Goal: Communication & Community: Answer question/provide support

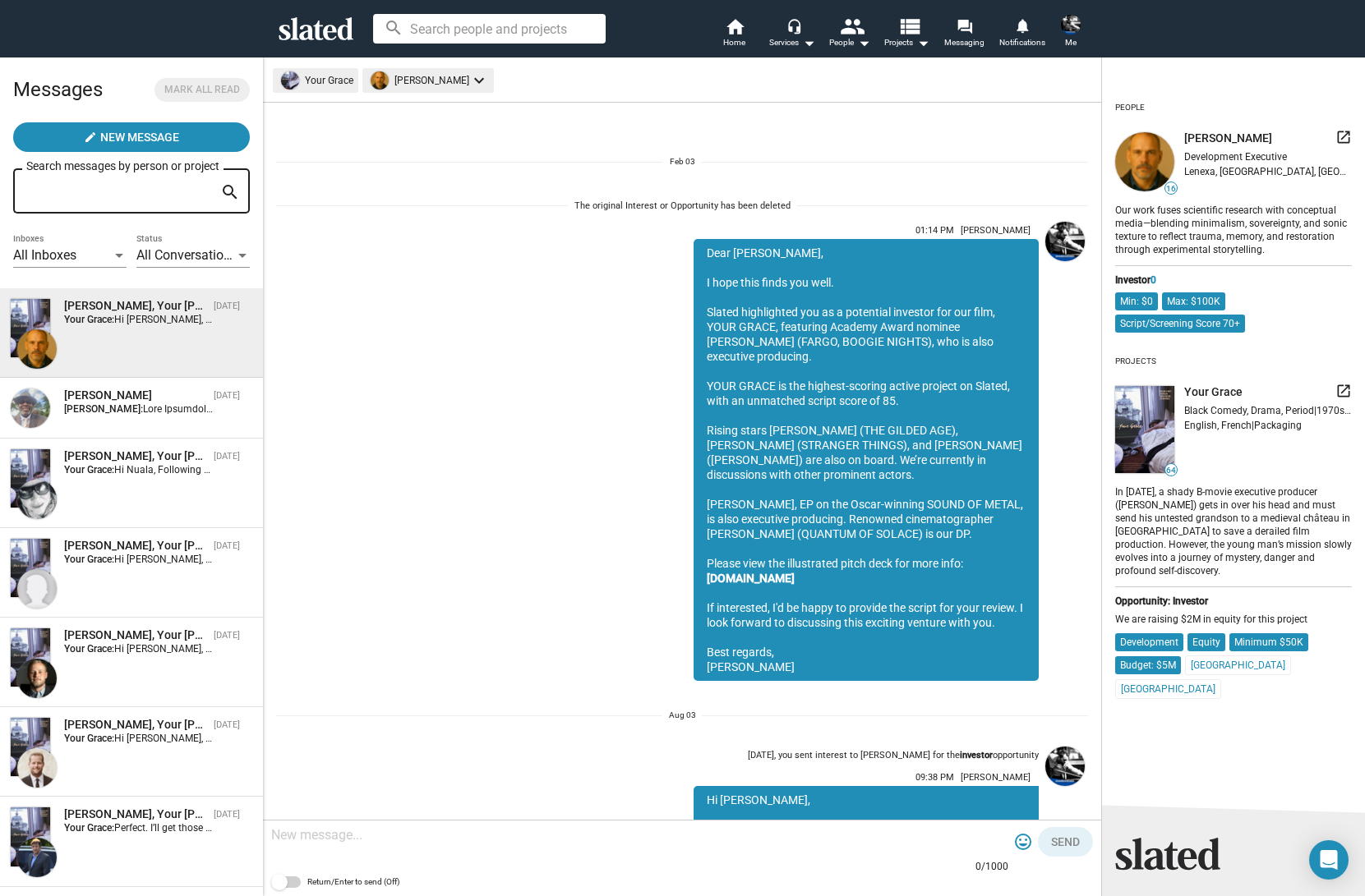
scroll to position [1100, 0]
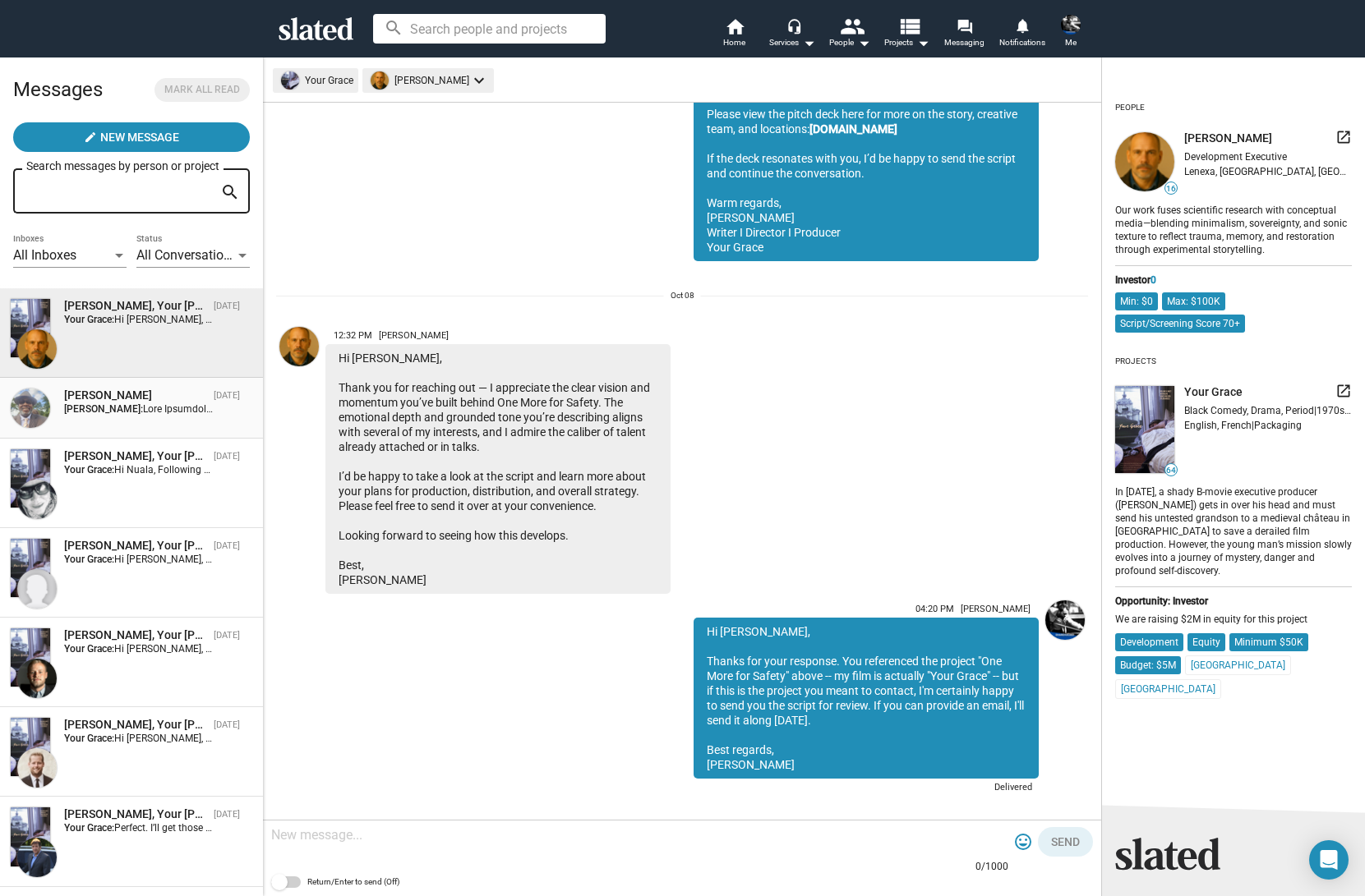
click at [83, 411] on strong "[PERSON_NAME]:" at bounding box center [103, 410] width 79 height 12
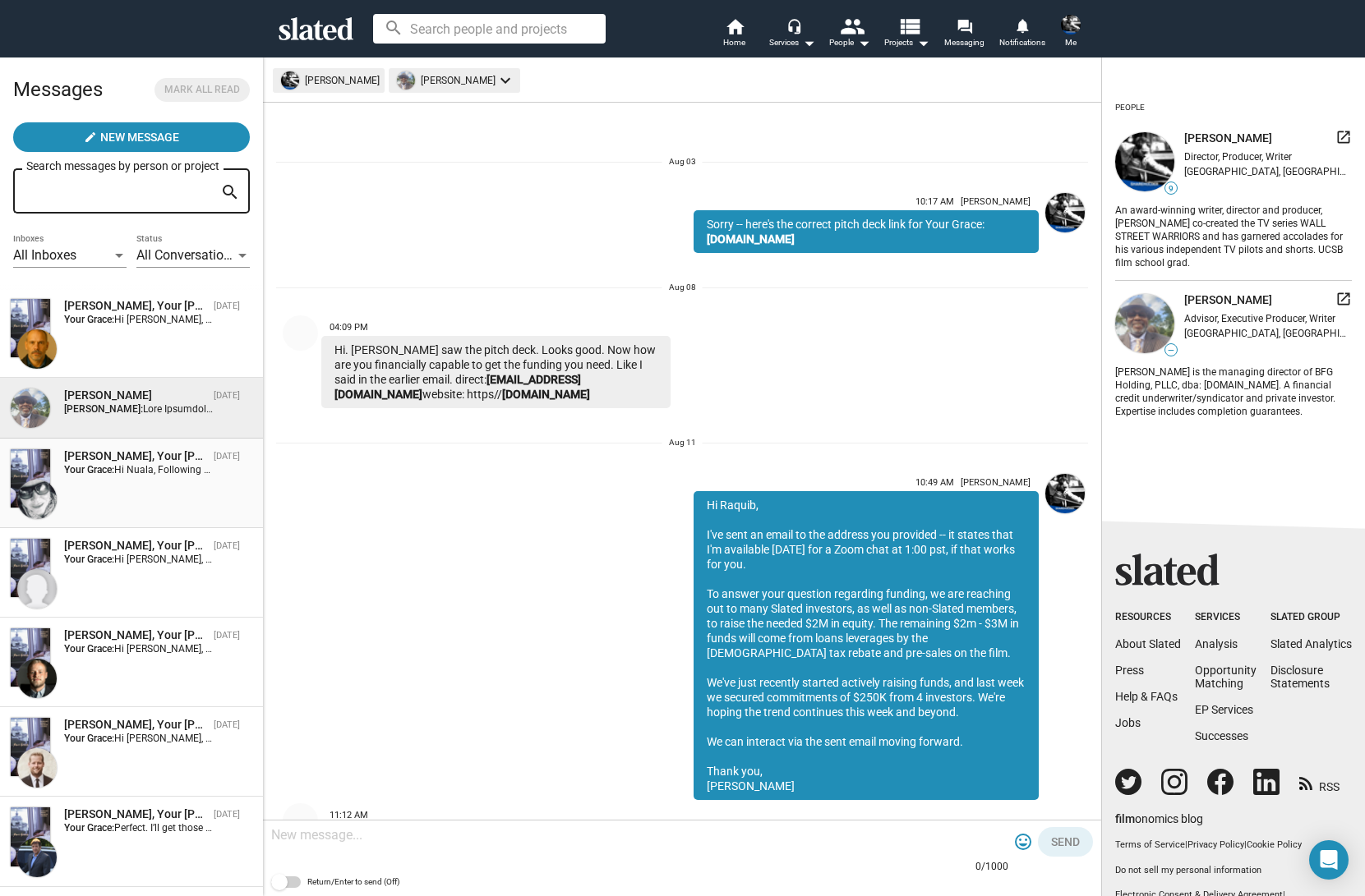
scroll to position [11210, 0]
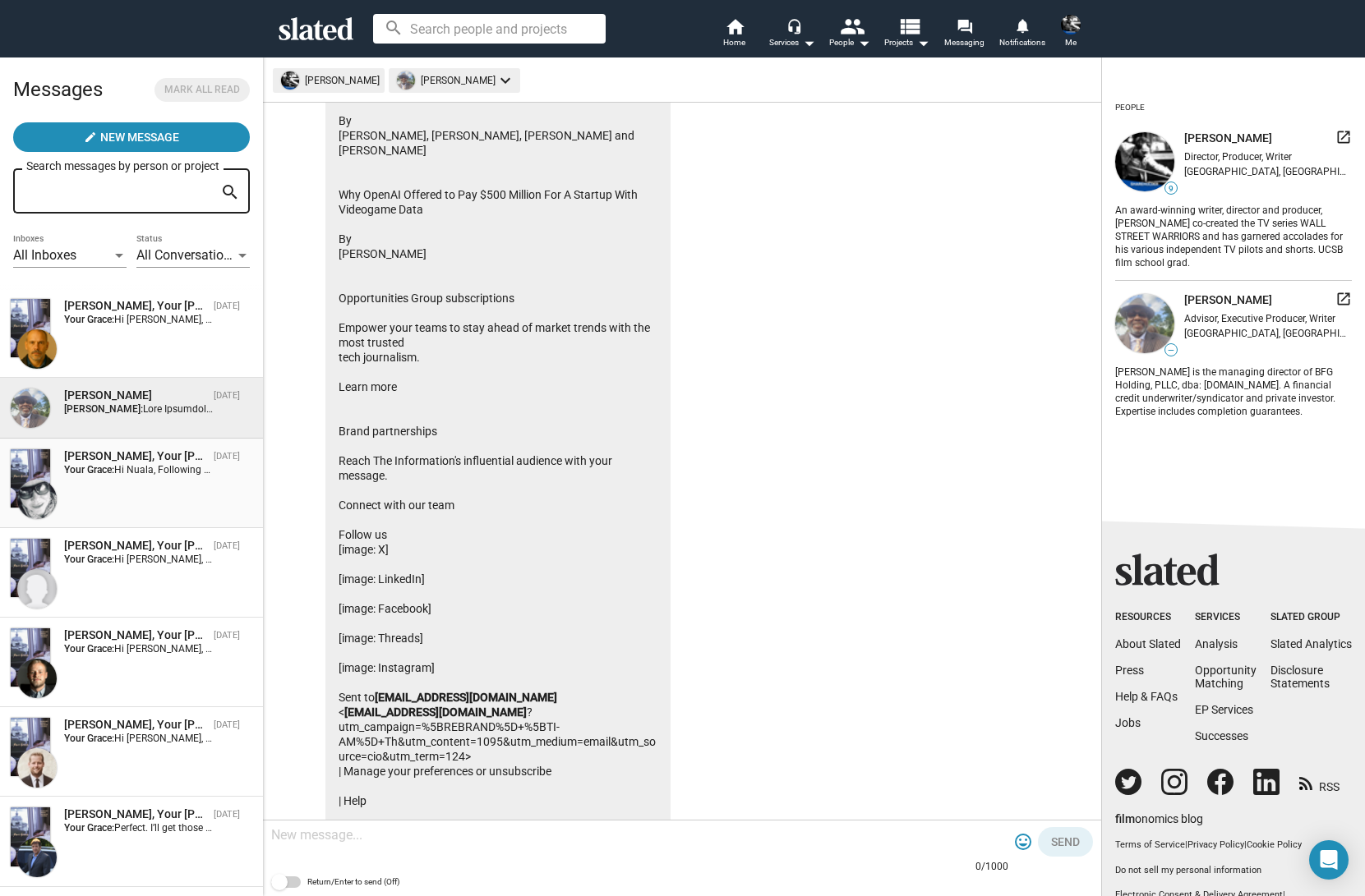
click at [99, 483] on div "[PERSON_NAME], Your [PERSON_NAME] [DATE] Your Grace: Hi [PERSON_NAME], Followin…" at bounding box center [132, 483] width 243 height 69
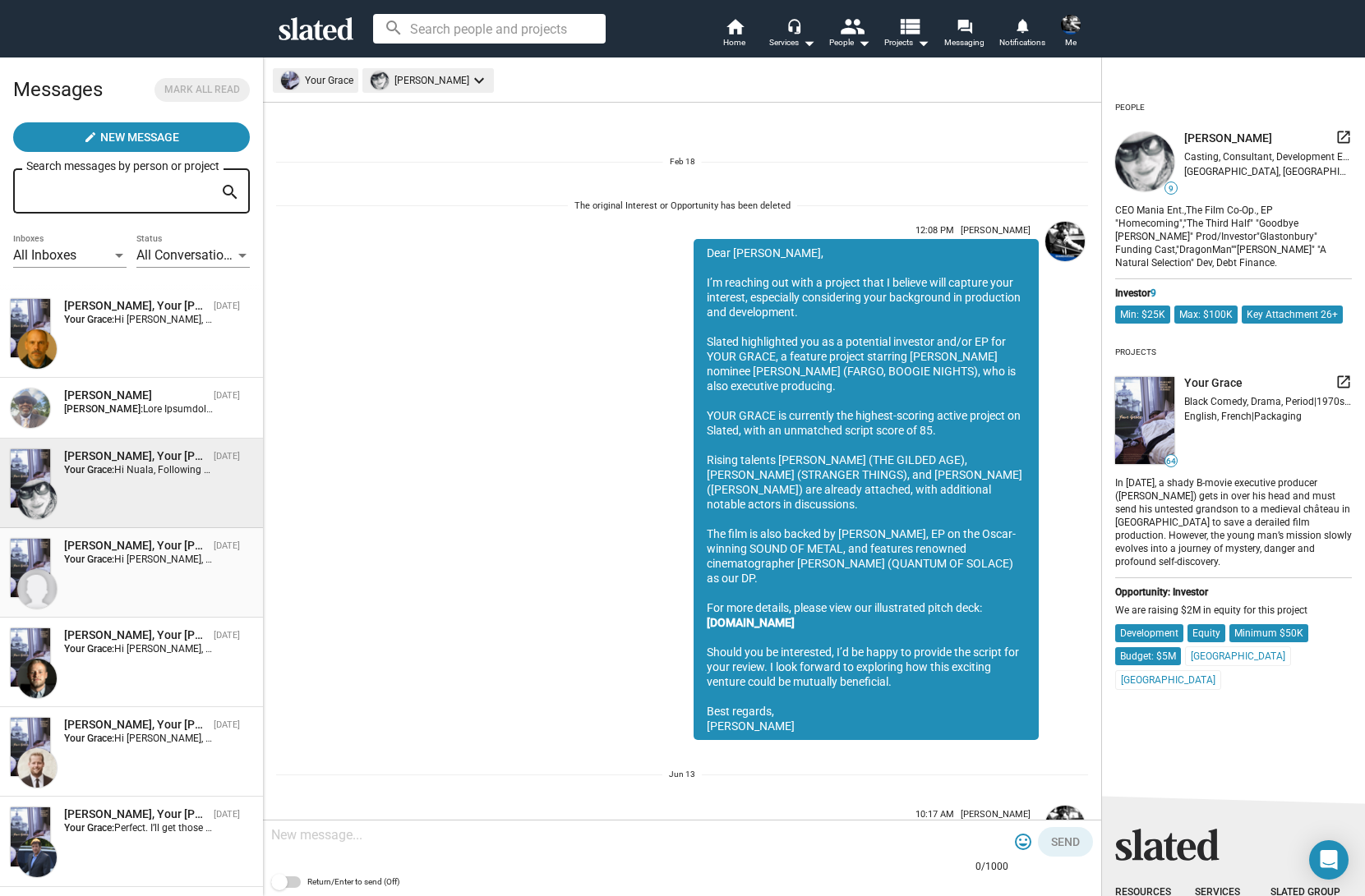
scroll to position [1785, 0]
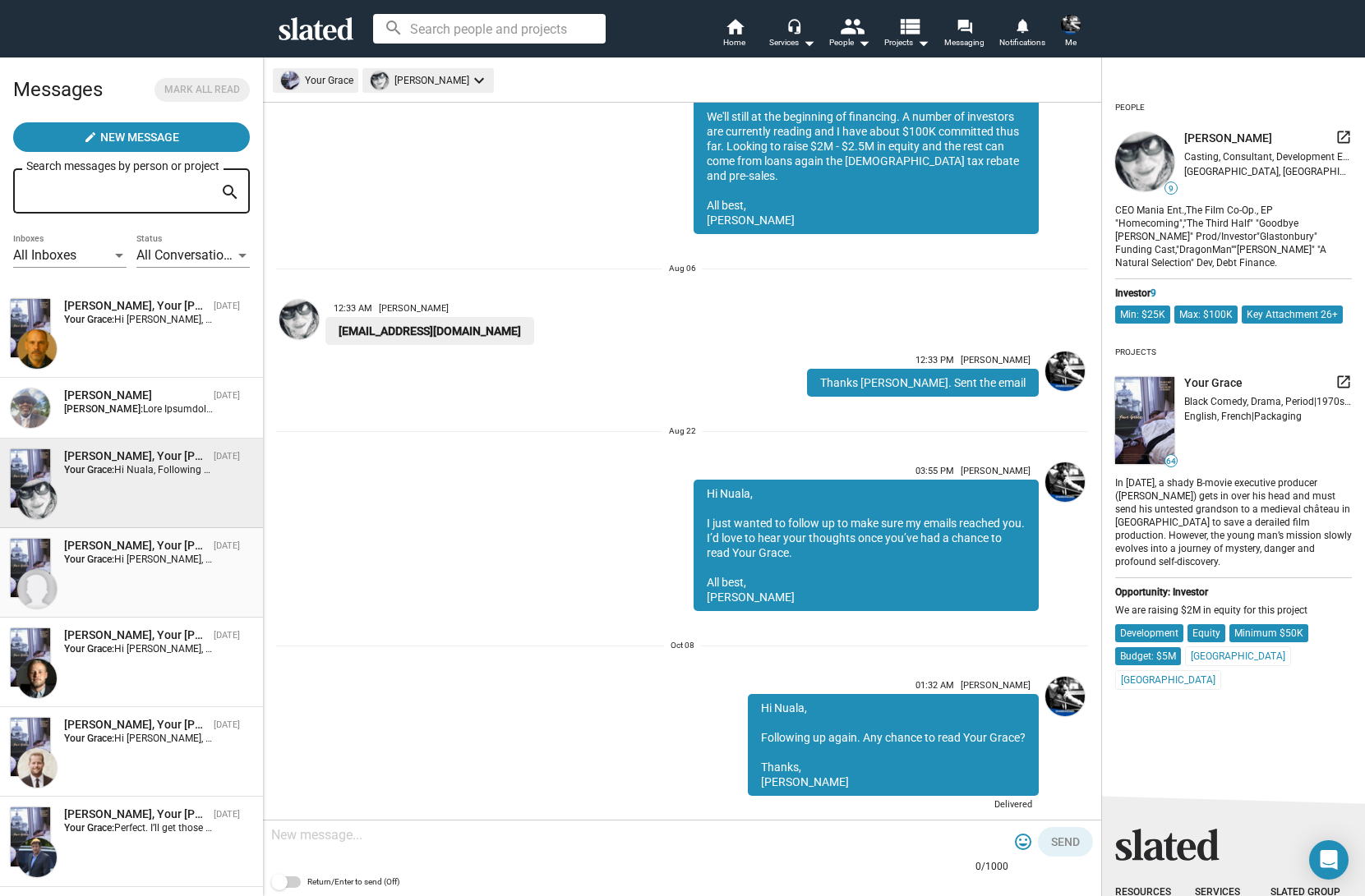
click at [112, 570] on div "[PERSON_NAME], Your [PERSON_NAME] [DATE] Your Grace: Hi [PERSON_NAME], Just fol…" at bounding box center [132, 573] width 243 height 69
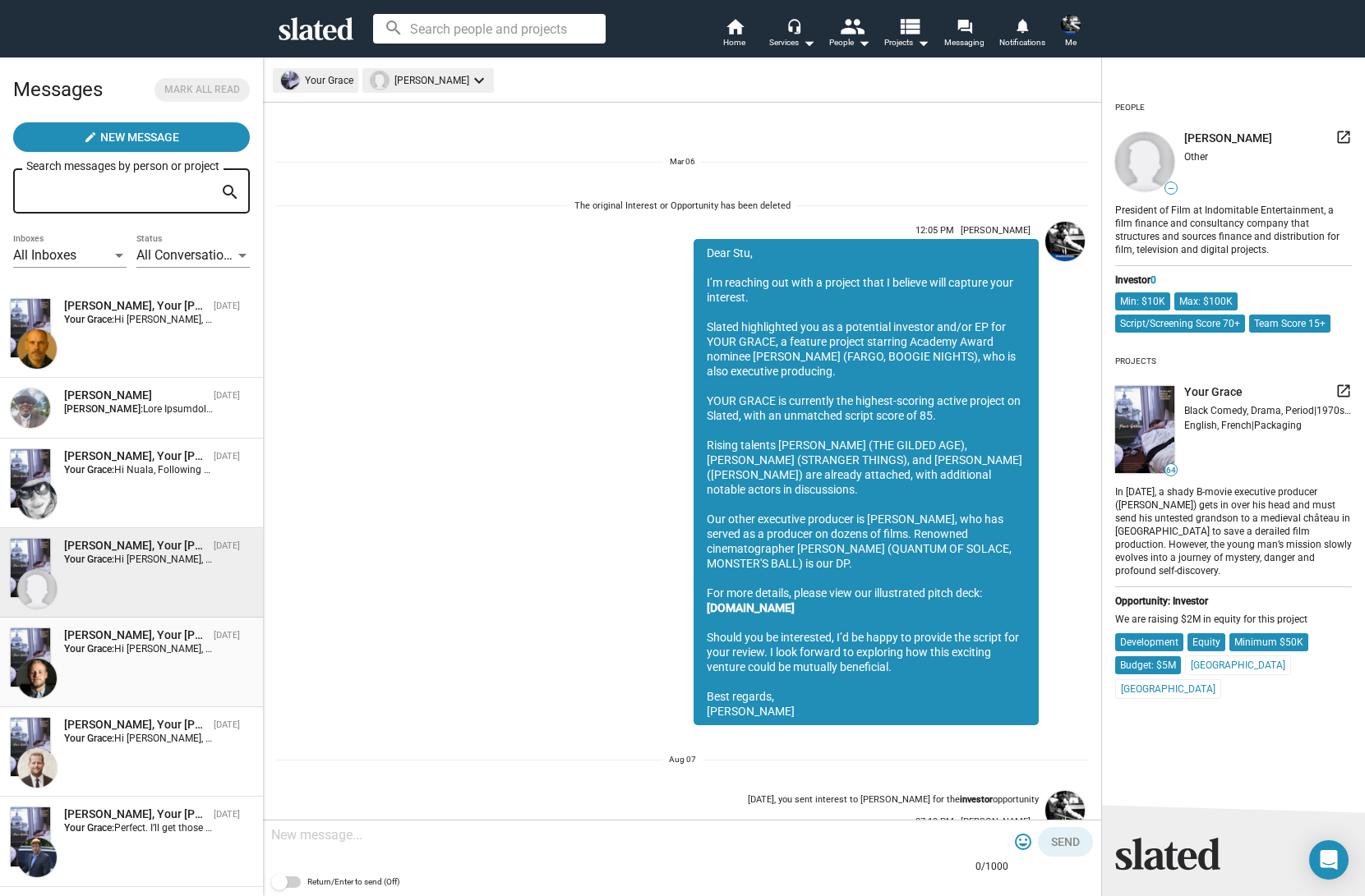
scroll to position [1608, 0]
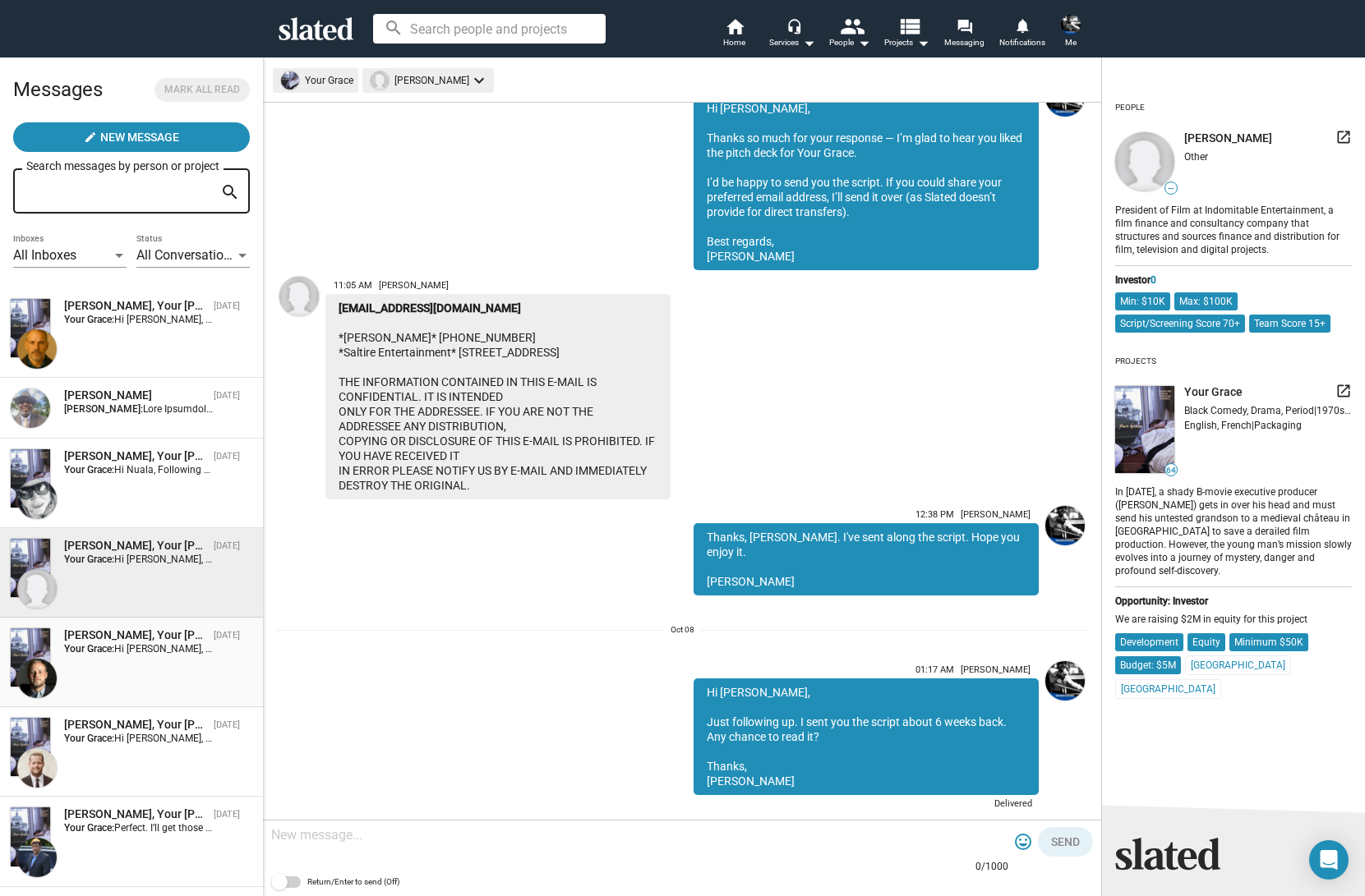
click at [107, 653] on strong "Your Grace:" at bounding box center [89, 649] width 50 height 12
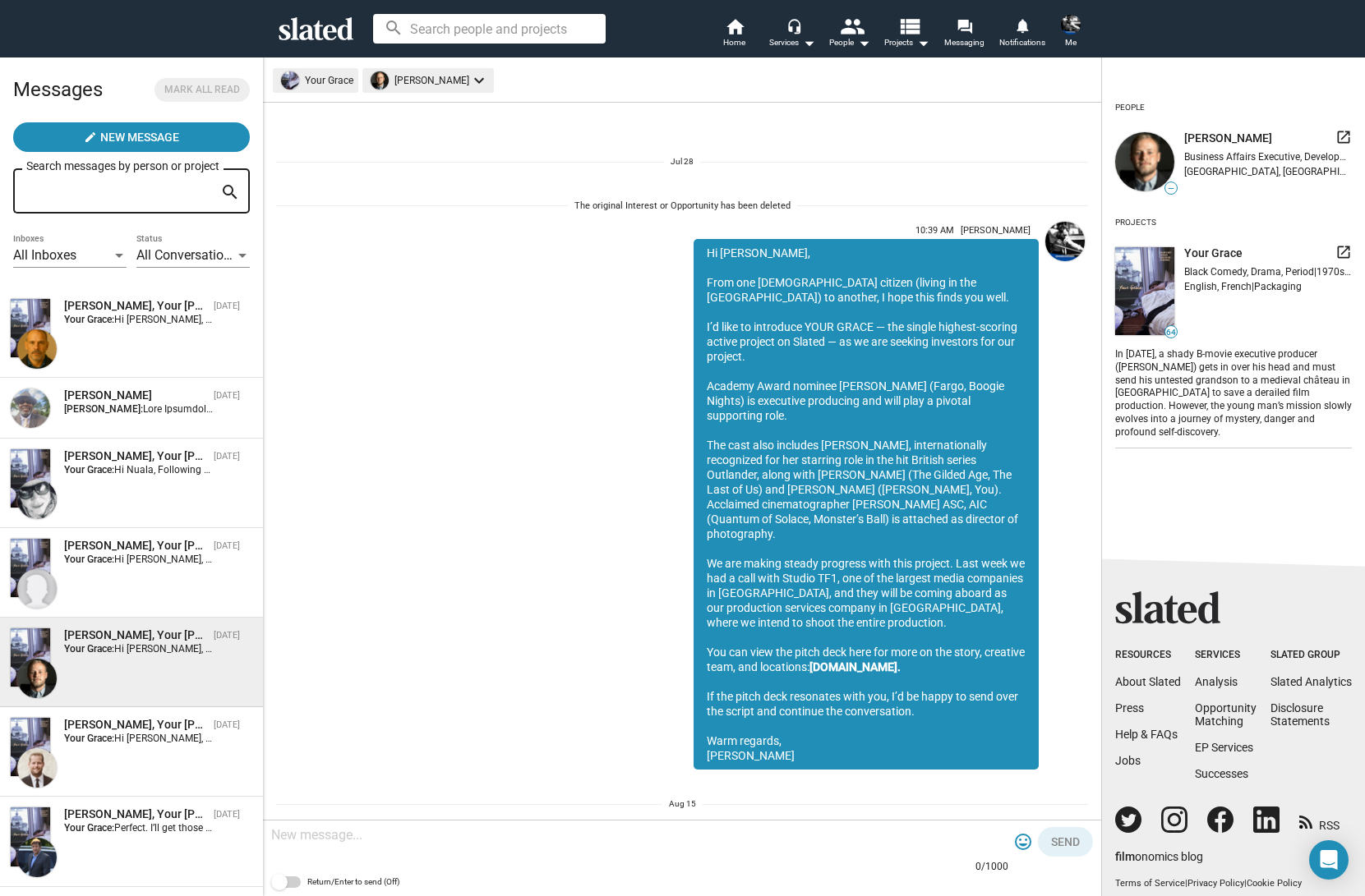
scroll to position [1395, 0]
